Goal: Navigation & Orientation: Find specific page/section

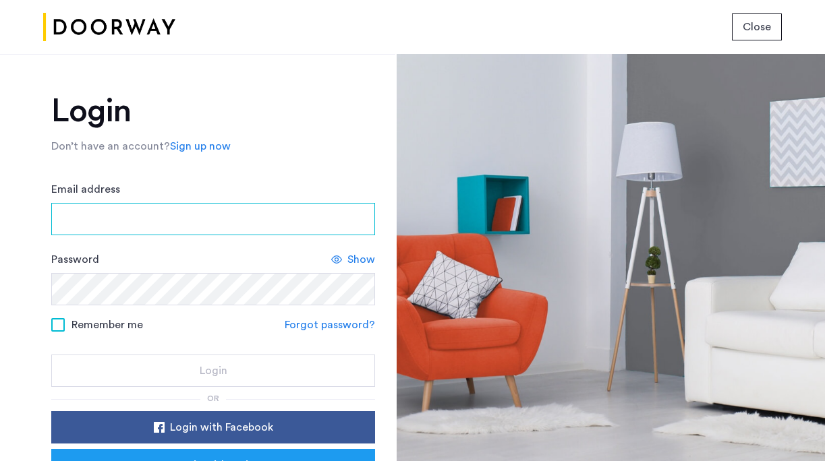
click at [160, 224] on input "Email address" at bounding box center [213, 219] width 324 height 32
type input "**********"
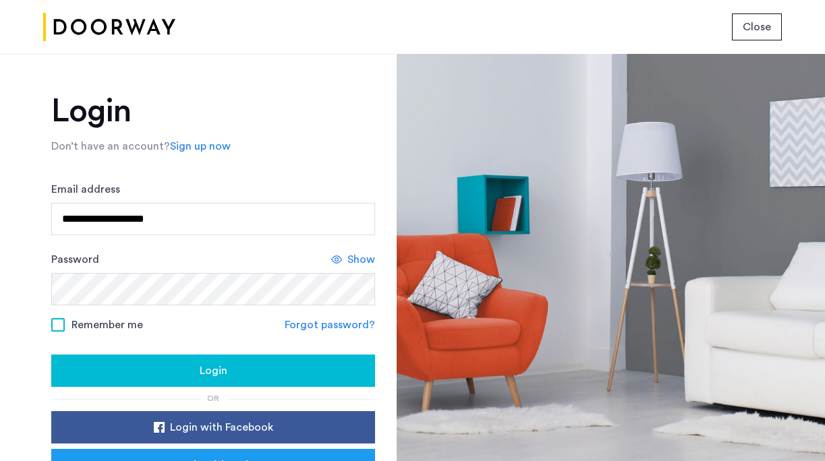
click at [84, 318] on span "Remember me" at bounding box center [108, 325] width 72 height 16
click at [99, 361] on button "Login" at bounding box center [213, 371] width 324 height 32
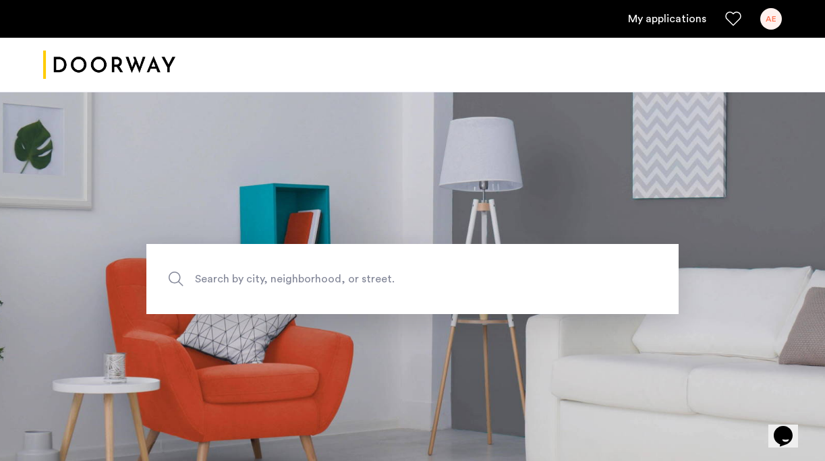
click at [658, 29] on ul "My applications AE" at bounding box center [412, 19] width 739 height 22
click at [652, 22] on link "My applications" at bounding box center [667, 19] width 78 height 16
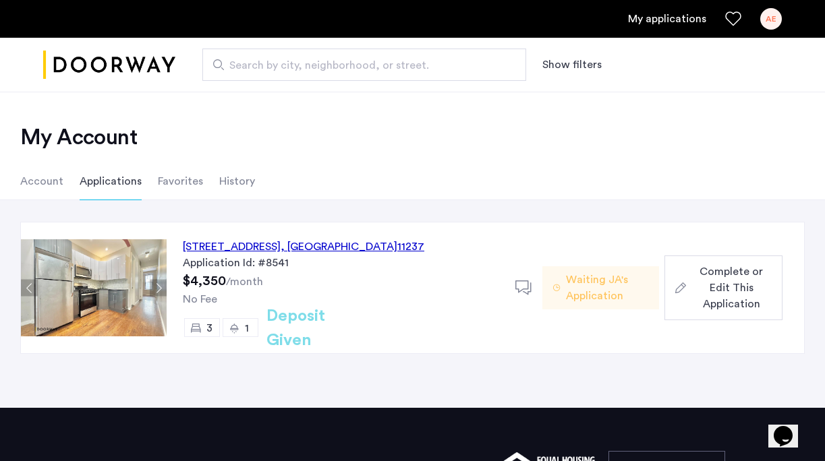
click at [41, 179] on li "Account" at bounding box center [41, 182] width 43 height 38
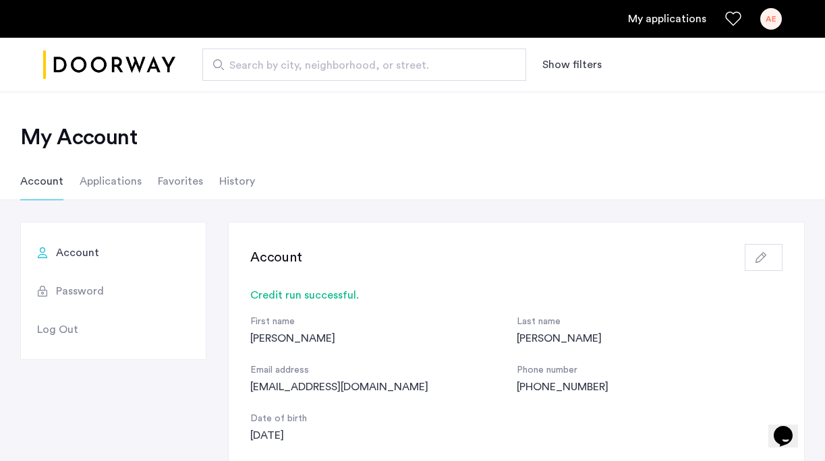
click at [100, 190] on li "Applications" at bounding box center [111, 182] width 62 height 38
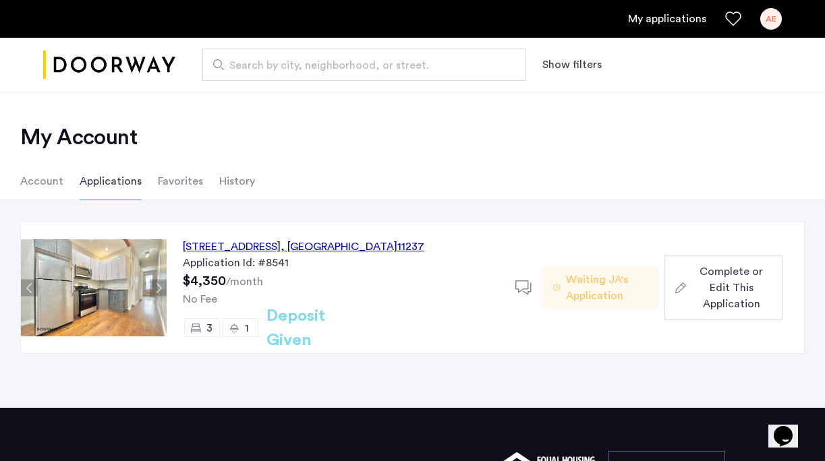
click at [174, 176] on li "Favorites" at bounding box center [180, 182] width 45 height 38
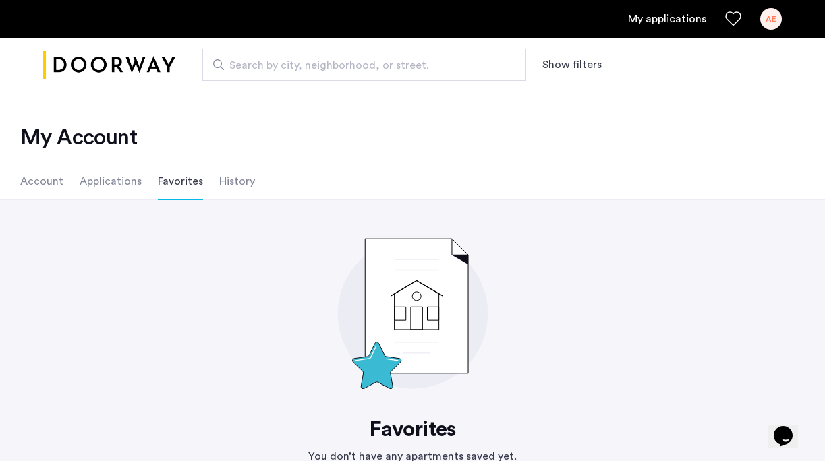
click at [235, 177] on li "History" at bounding box center [237, 182] width 36 height 38
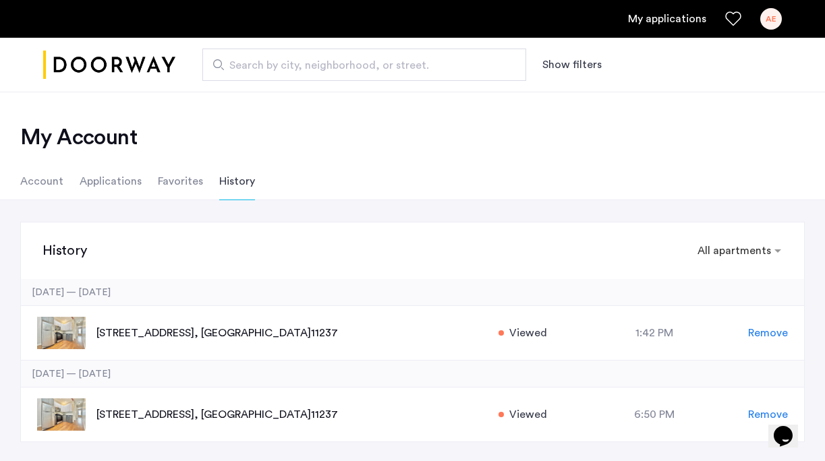
click at [107, 191] on li "Applications" at bounding box center [111, 182] width 62 height 38
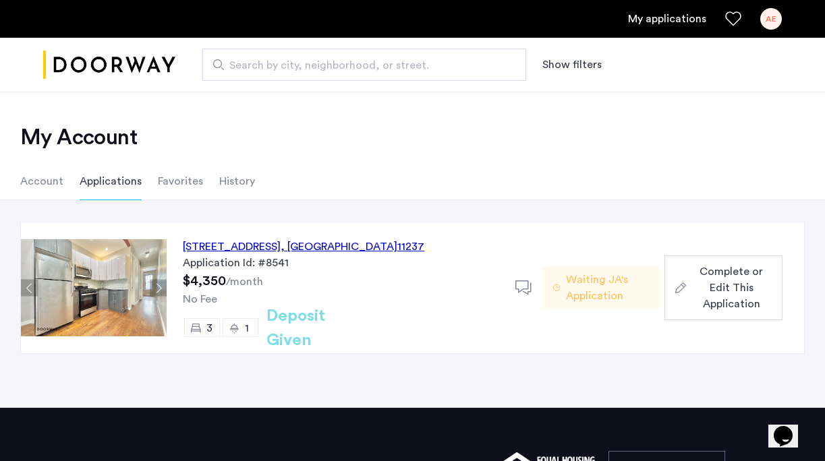
click at [773, 11] on div "AE" at bounding box center [771, 19] width 22 height 22
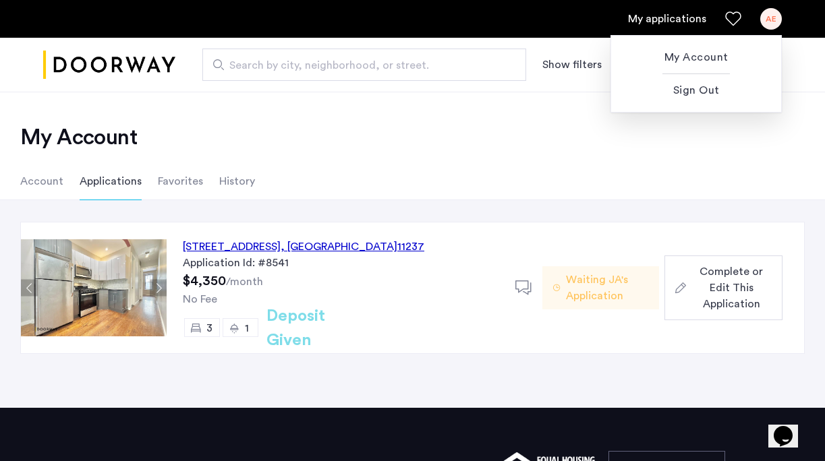
click at [773, 11] on div at bounding box center [412, 230] width 825 height 461
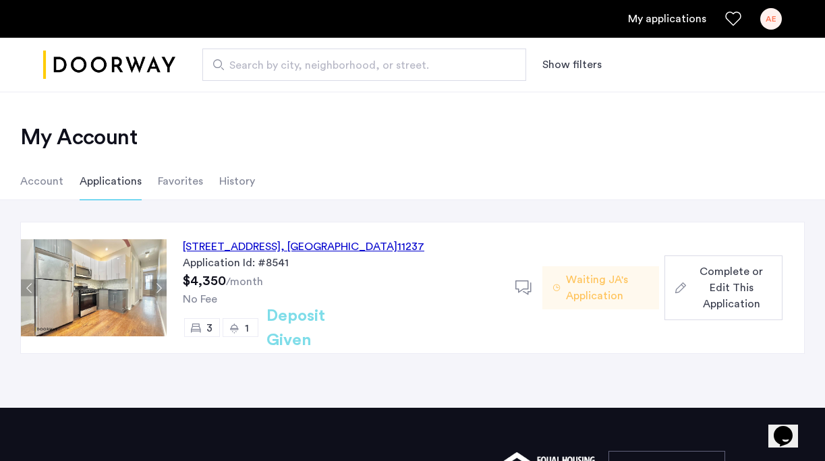
click at [678, 20] on link "My applications" at bounding box center [667, 19] width 78 height 16
click at [735, 371] on div "[STREET_ADDRESS] Application Id: #8541 $4,350 /month No Fee 3 1 Deposit Given D…" at bounding box center [412, 304] width 825 height 208
